Goal: Check status: Check status

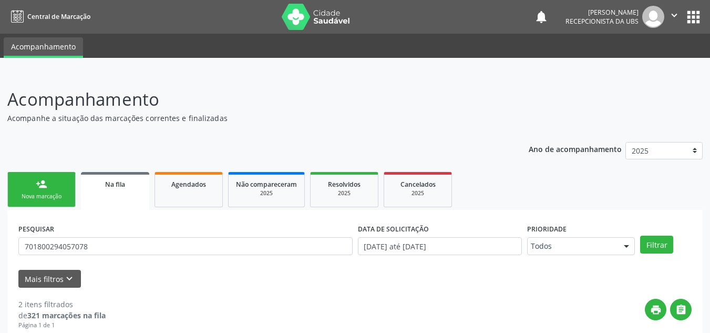
scroll to position [150, 0]
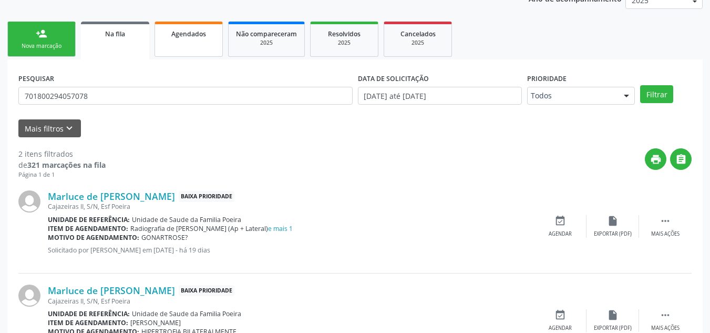
click at [172, 46] on link "Agendados" at bounding box center [188, 39] width 68 height 35
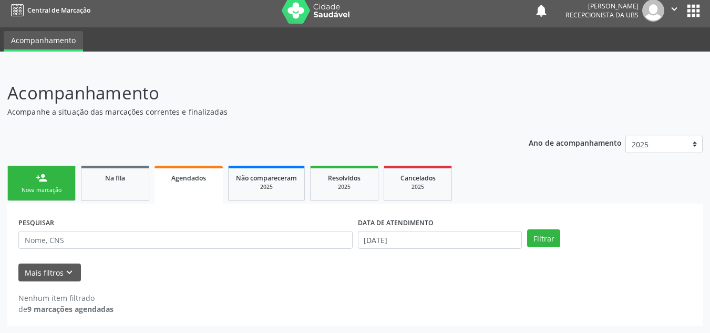
scroll to position [6, 0]
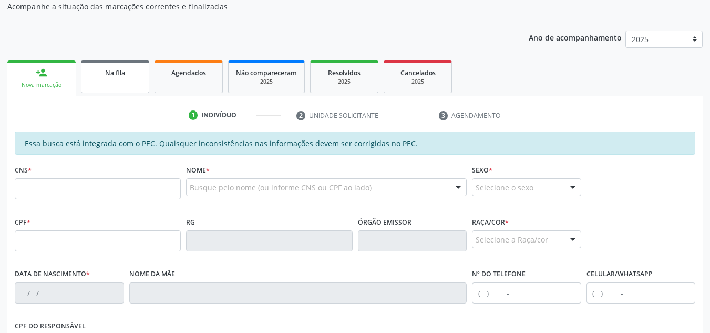
click at [95, 89] on link "Na fila" at bounding box center [115, 76] width 68 height 33
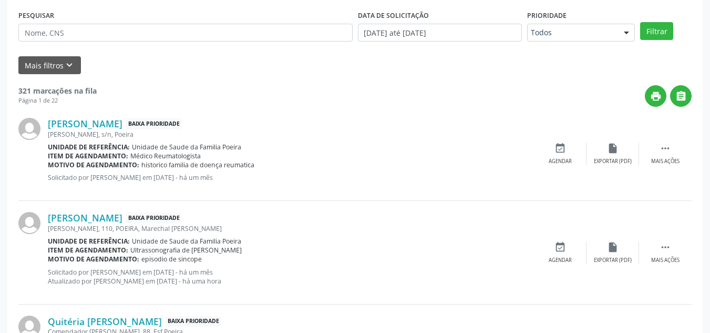
scroll to position [164, 0]
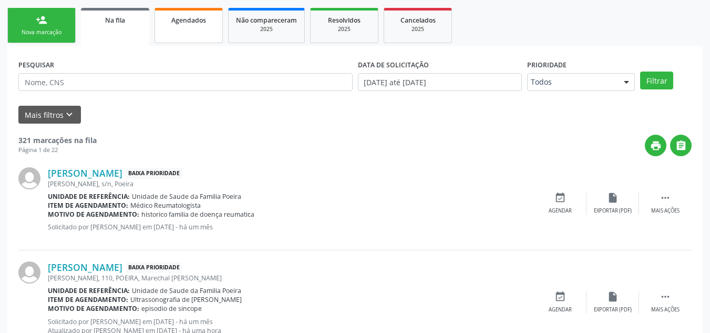
click at [195, 33] on link "Agendados" at bounding box center [188, 25] width 68 height 35
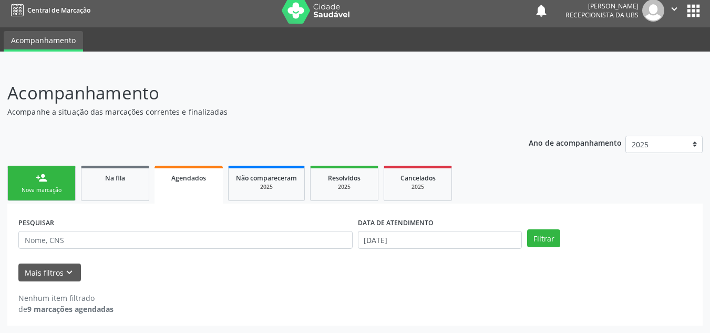
scroll to position [6, 0]
click at [180, 197] on link "Agendados" at bounding box center [188, 185] width 68 height 38
click at [418, 240] on input "[DATE]" at bounding box center [440, 240] width 164 height 18
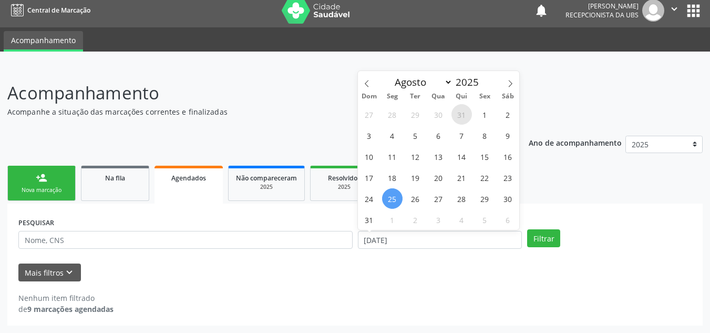
click at [464, 107] on span "31" at bounding box center [461, 114] width 20 height 20
type input "31/07/2025"
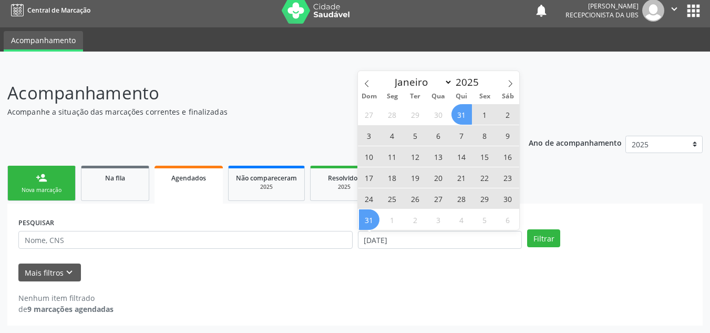
click at [360, 221] on span "31" at bounding box center [369, 219] width 20 height 20
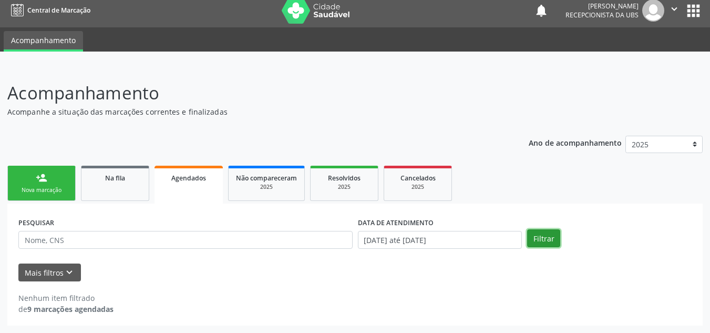
click at [546, 234] on button "Filtrar" at bounding box center [543, 238] width 33 height 18
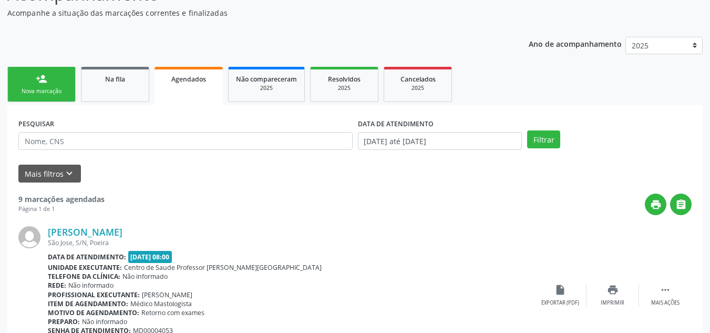
scroll to position [0, 0]
